Goal: Navigation & Orientation: Go to known website

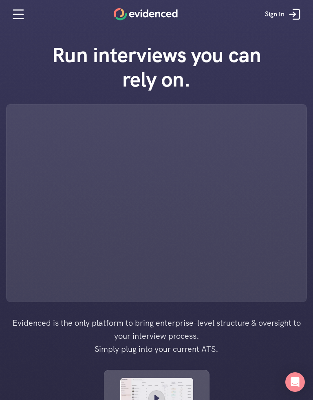
click at [61, 11] on div "Sign In" at bounding box center [156, 14] width 305 height 12
